Goal: Transaction & Acquisition: Purchase product/service

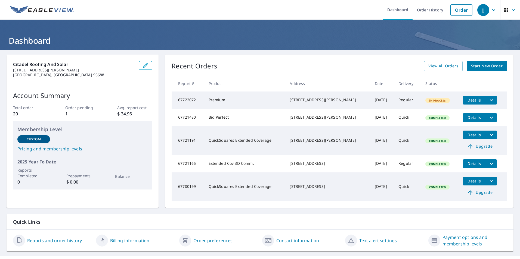
click at [468, 120] on span "Details" at bounding box center [474, 117] width 16 height 5
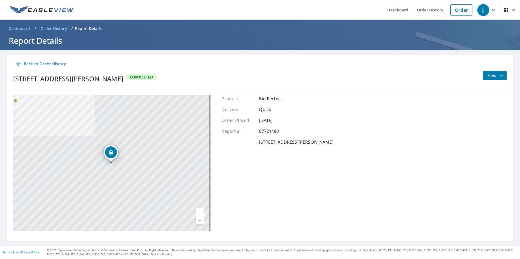
click at [33, 65] on span "Back to Order History" at bounding box center [40, 64] width 51 height 7
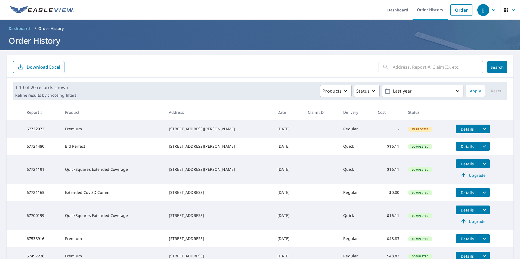
click at [481, 148] on icon "filesDropdownBtn-67721480" at bounding box center [484, 146] width 7 height 7
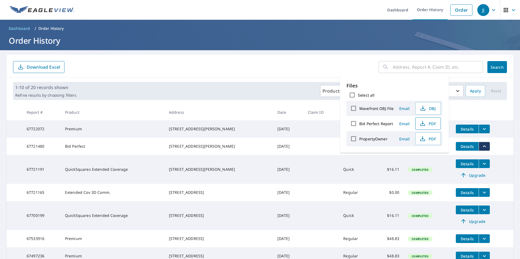
click at [427, 122] on span "PDF" at bounding box center [427, 123] width 17 height 7
click at [502, 155] on td "Details" at bounding box center [482, 146] width 62 height 17
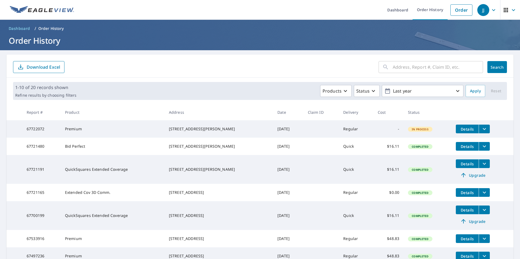
click at [468, 179] on span "Upgrade" at bounding box center [472, 175] width 27 height 7
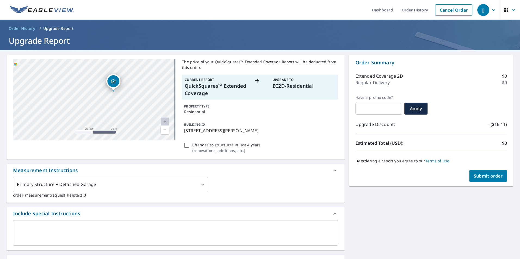
drag, startPoint x: 101, startPoint y: 98, endPoint x: 129, endPoint y: 116, distance: 32.9
click at [144, 116] on div "27110 County Road 92f Winters, CA 95694" at bounding box center [94, 100] width 162 height 82
click at [484, 178] on span "Submit order" at bounding box center [488, 176] width 29 height 6
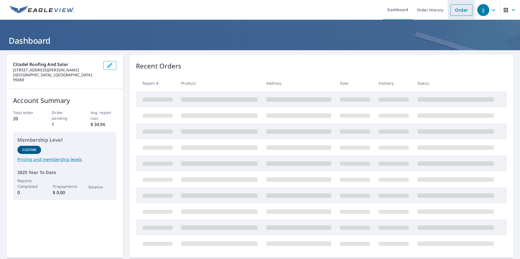
click at [456, 10] on link "Order" at bounding box center [461, 9] width 22 height 11
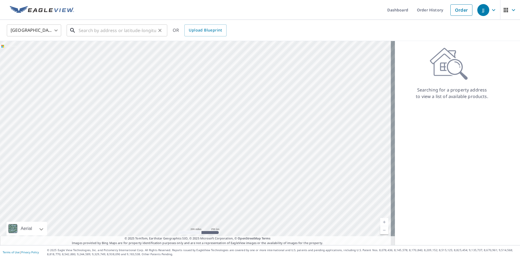
click at [97, 31] on input "text" at bounding box center [117, 30] width 77 height 15
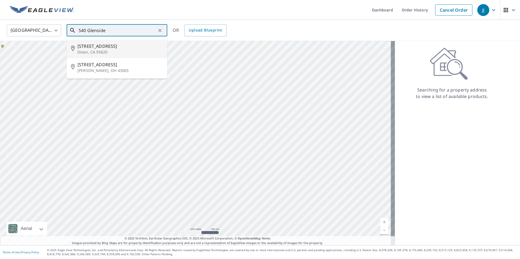
click at [98, 51] on p "Dixon, CA 95620" at bounding box center [119, 51] width 85 height 5
type input "[STREET_ADDRESS][PERSON_NAME]"
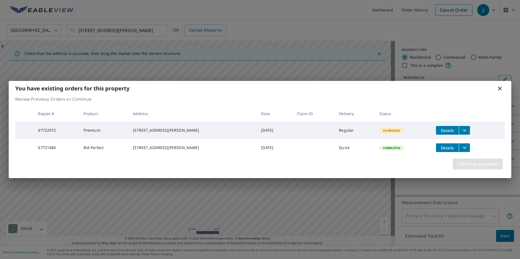
click at [472, 166] on span "Continue my order" at bounding box center [477, 164] width 41 height 8
